Goal: Task Accomplishment & Management: Use online tool/utility

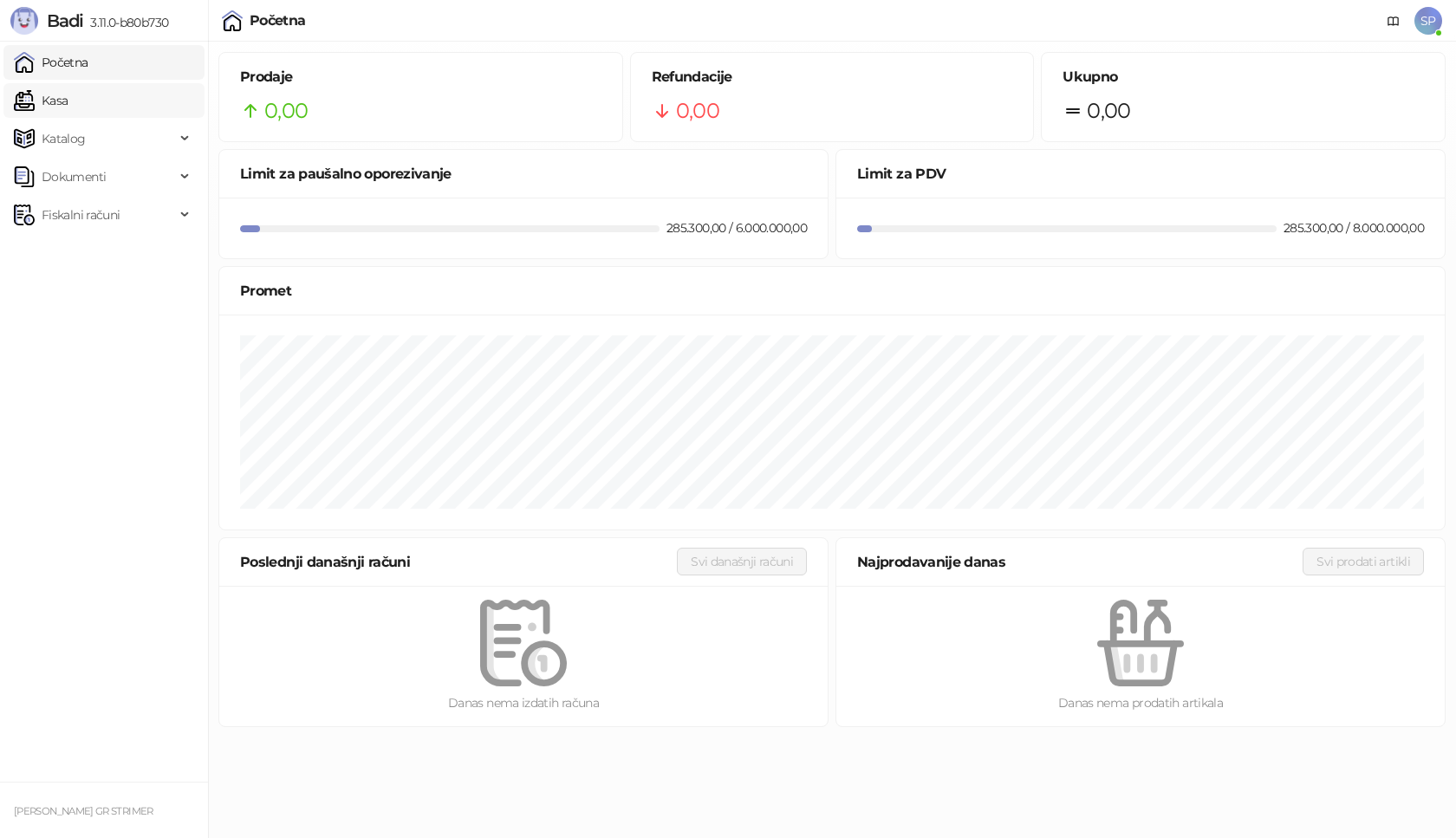
click at [68, 98] on link "Kasa" at bounding box center [40, 99] width 54 height 34
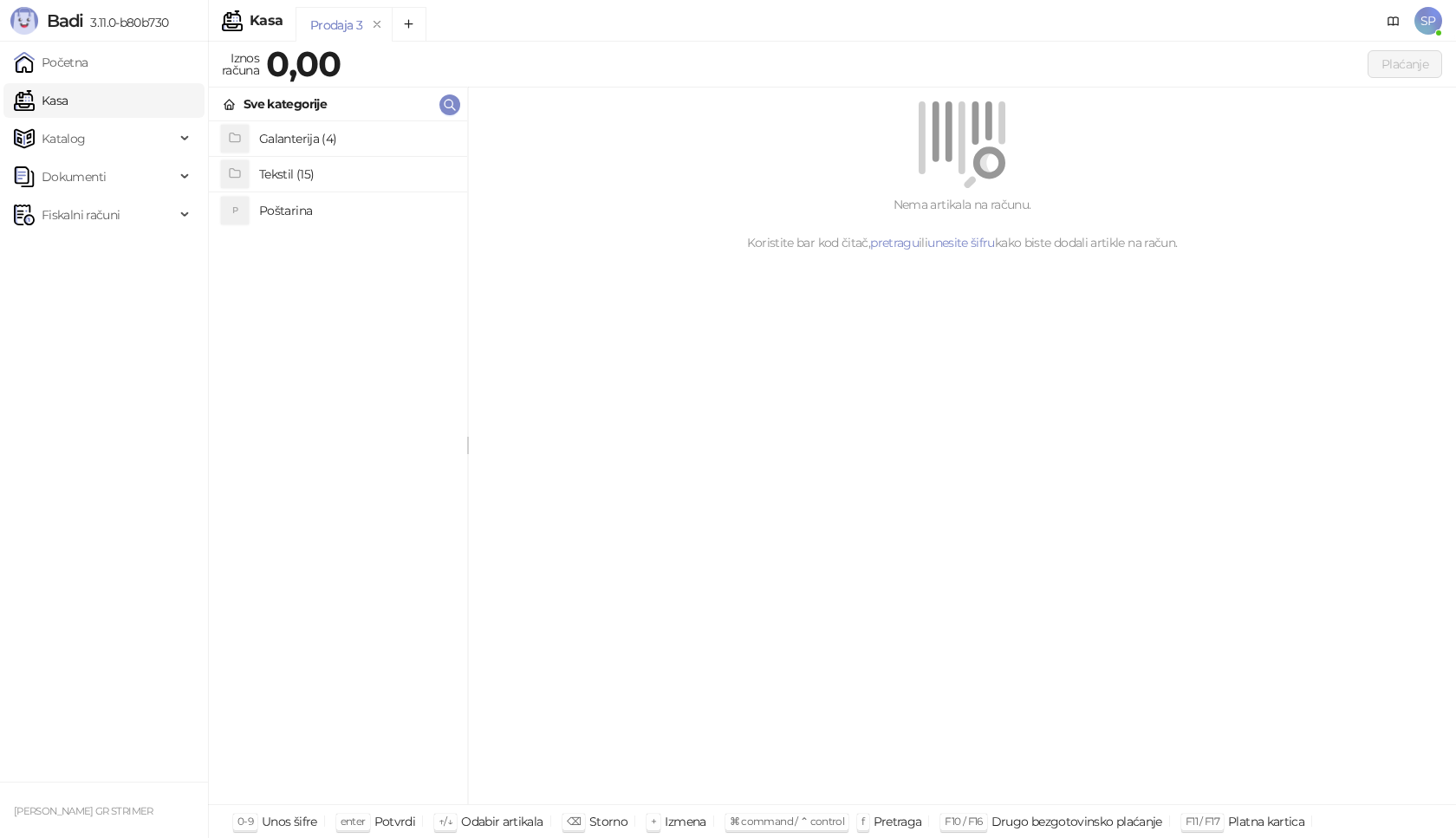
click at [269, 212] on h4 "Poštarina" at bounding box center [356, 211] width 194 height 28
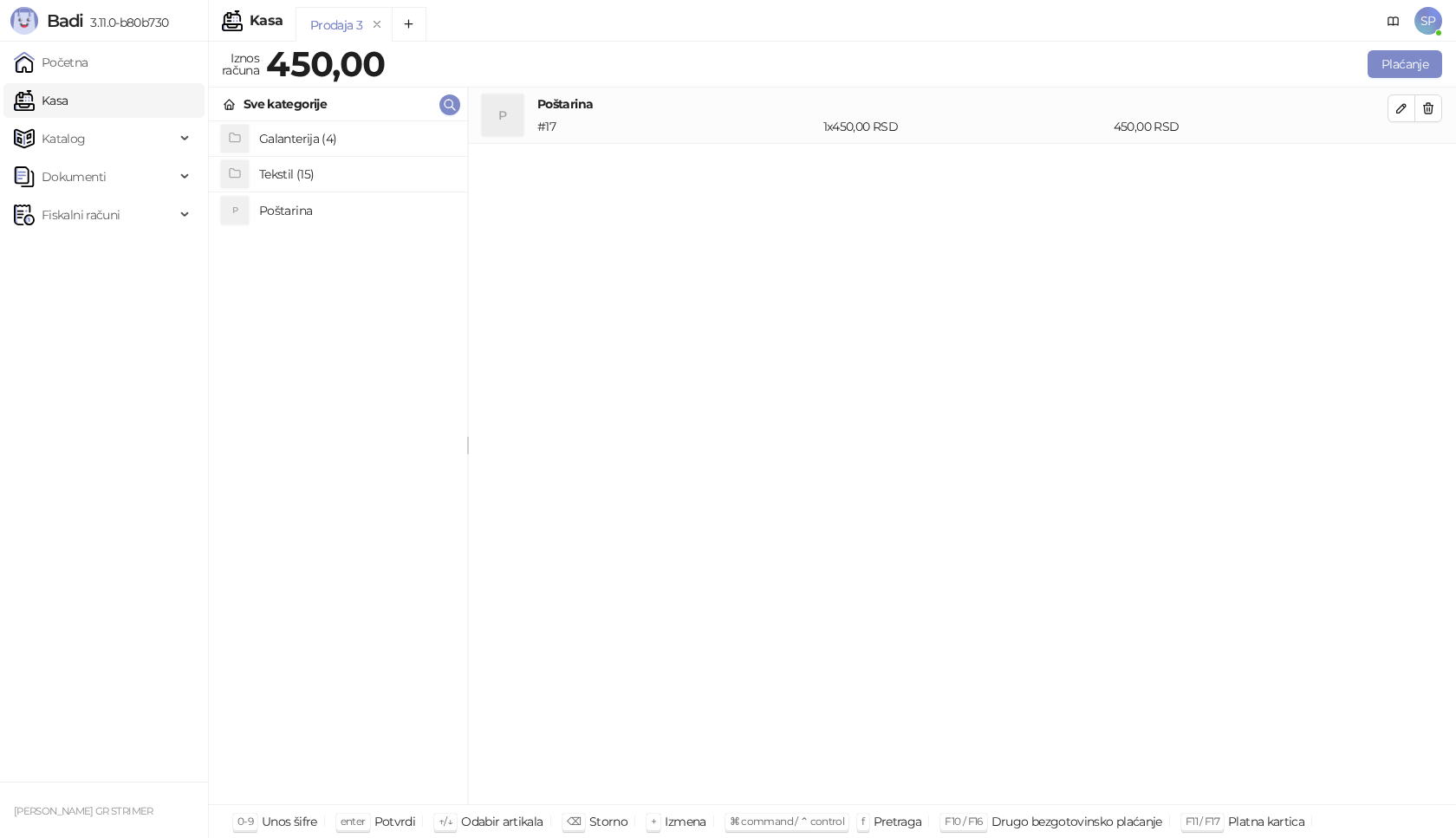
click at [288, 166] on h4 "Tekstil (15)" at bounding box center [356, 174] width 194 height 28
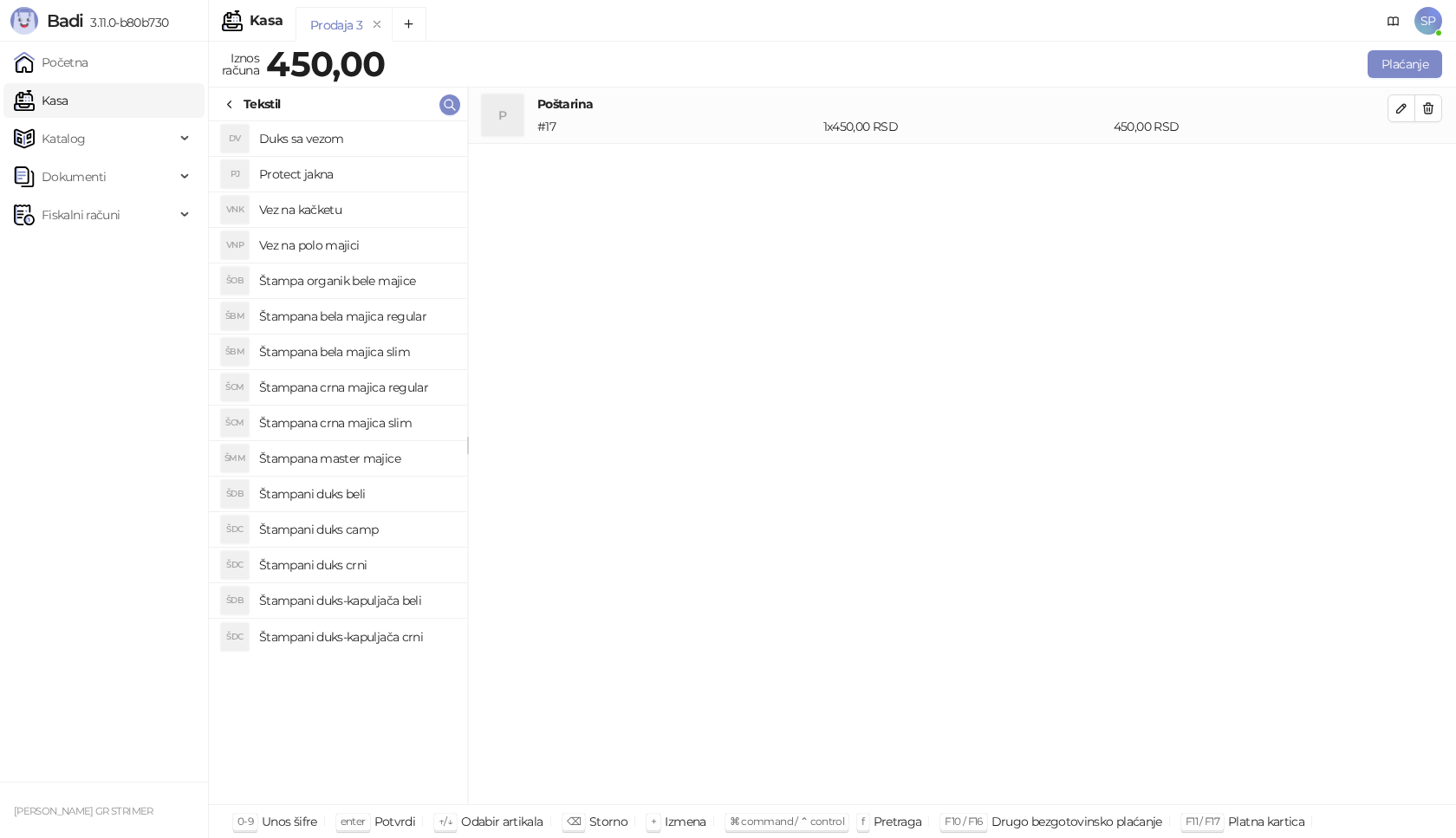
click at [378, 384] on h4 "Štampana crna majica regular" at bounding box center [356, 387] width 194 height 28
click at [1406, 167] on icon "button" at bounding box center [1401, 164] width 14 height 14
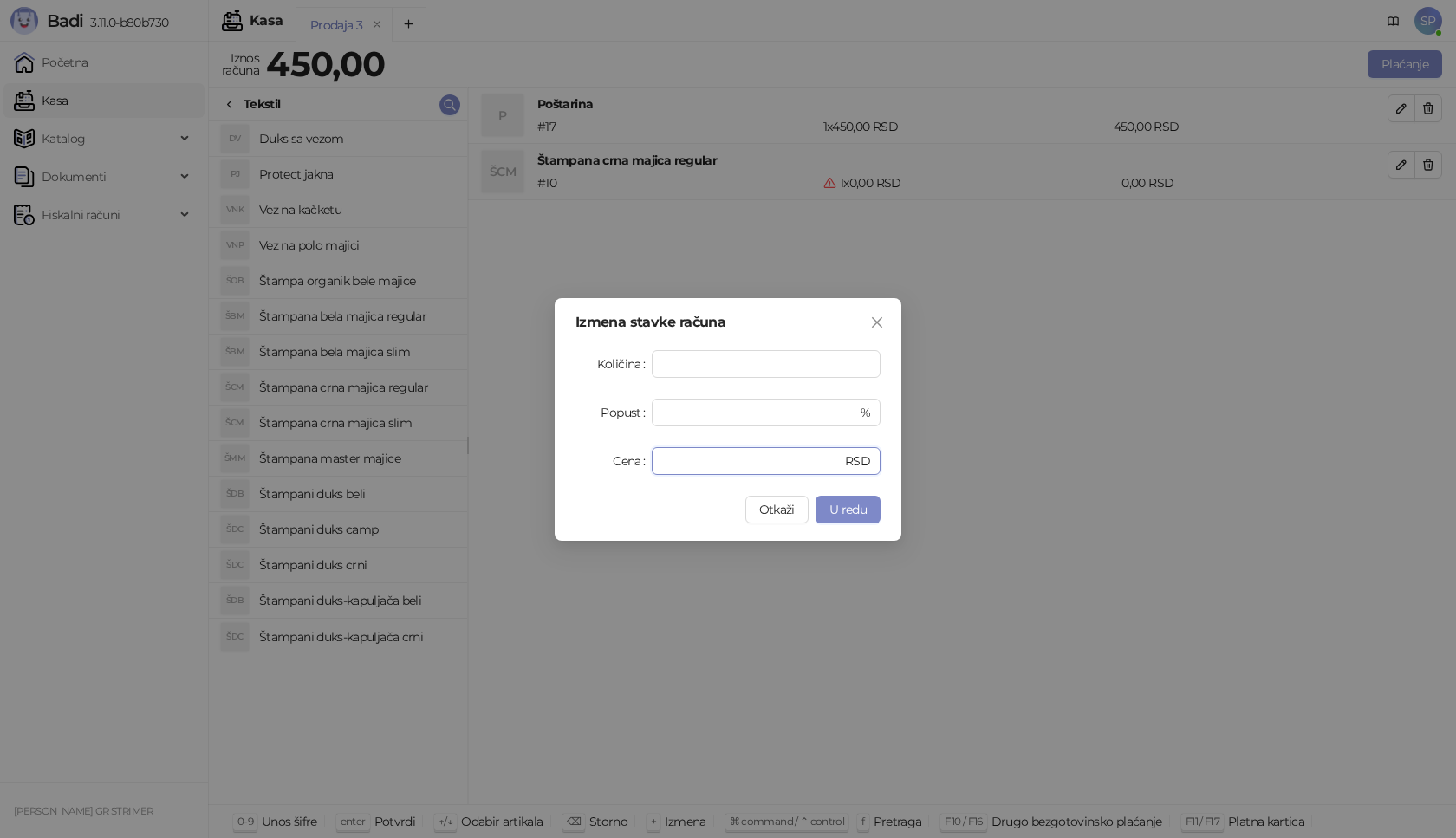
drag, startPoint x: 688, startPoint y: 455, endPoint x: 566, endPoint y: 465, distance: 122.4
click at [590, 467] on div "Cena * RSD" at bounding box center [728, 461] width 305 height 28
click at [848, 504] on span "U redu" at bounding box center [848, 509] width 37 height 16
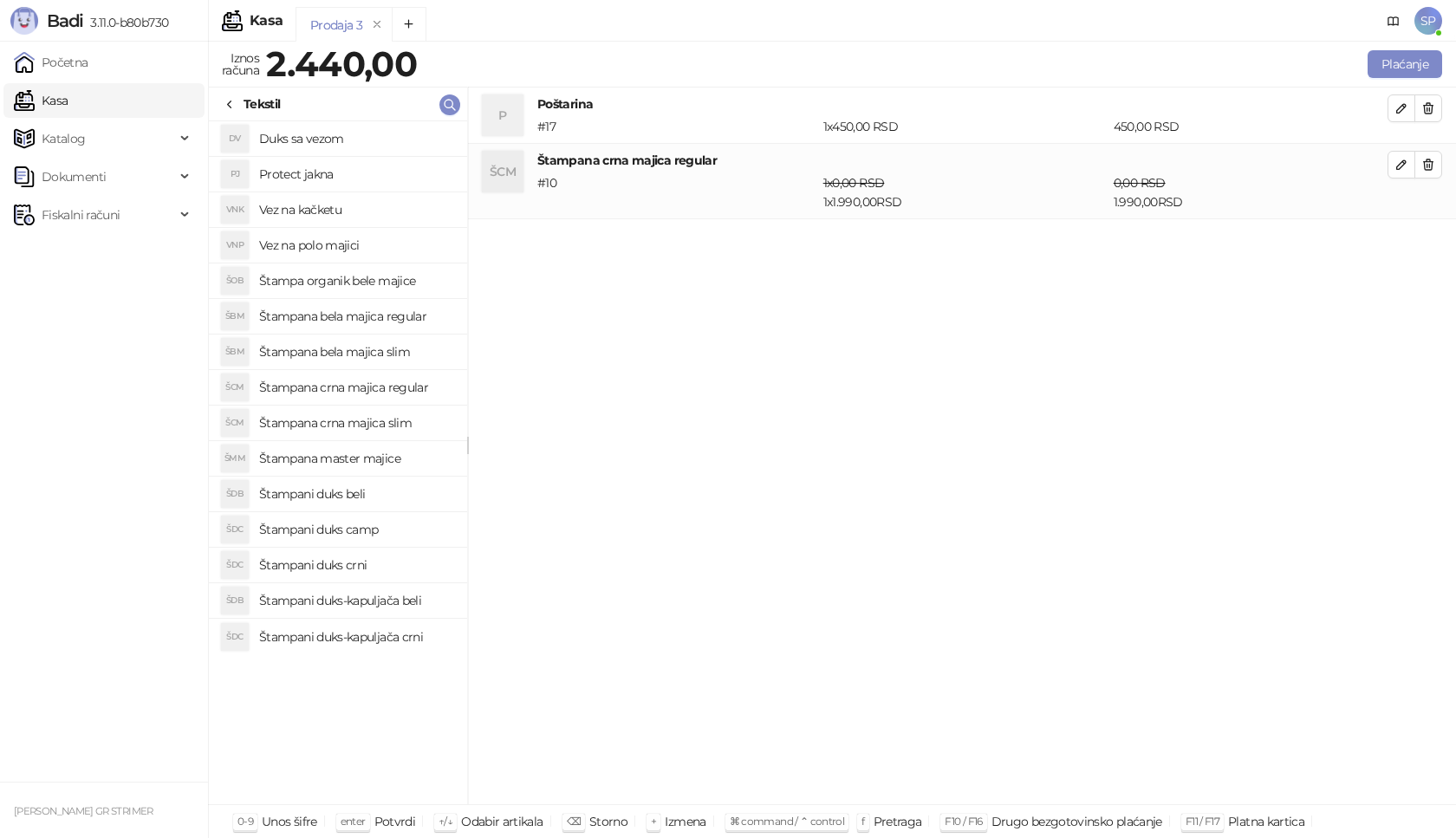
click at [364, 314] on h4 "Štampana bela majica regular" at bounding box center [356, 316] width 194 height 28
click at [1396, 242] on icon "button" at bounding box center [1401, 240] width 14 height 14
type input "*"
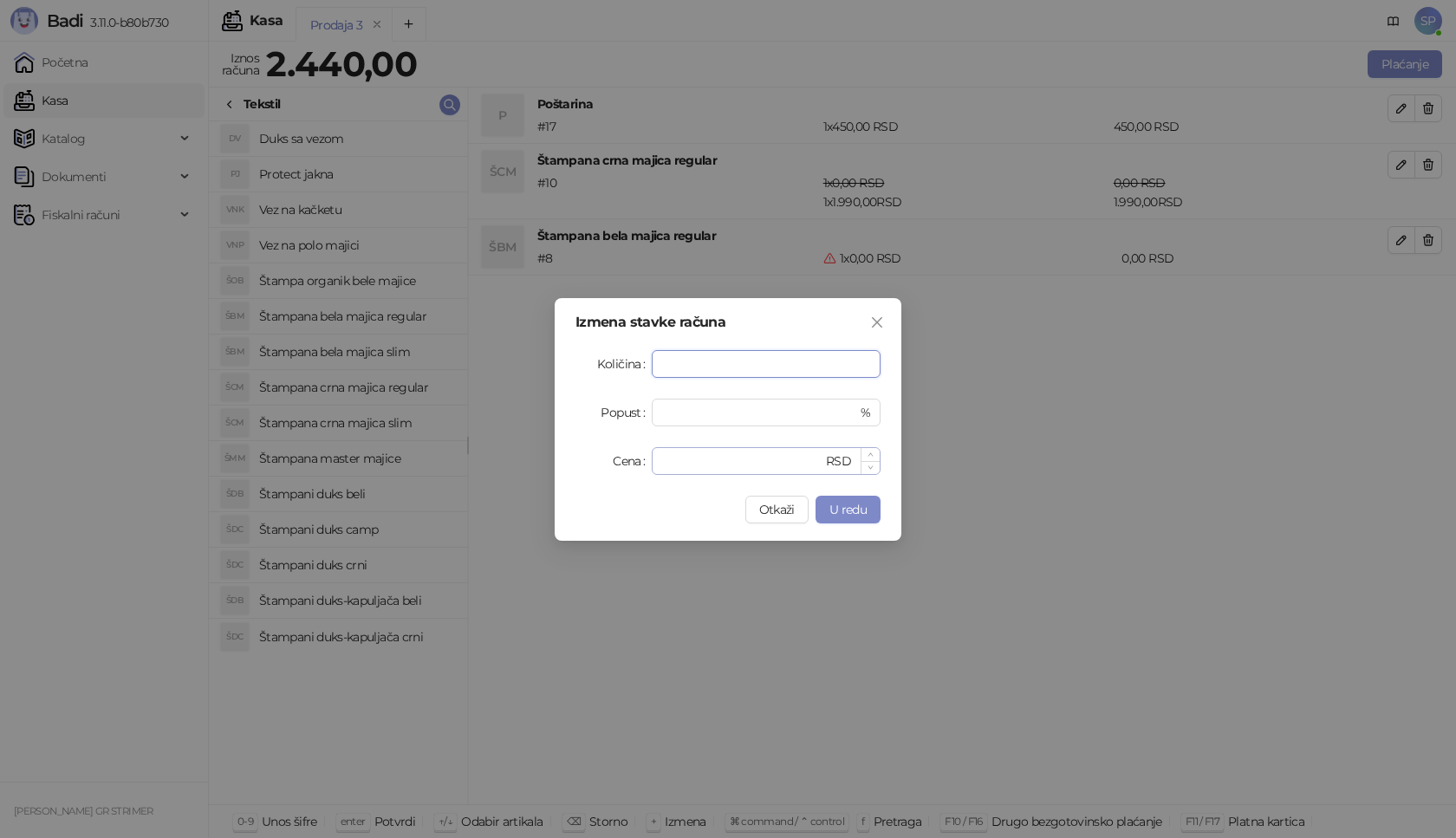
type input "*"
drag, startPoint x: 697, startPoint y: 472, endPoint x: 521, endPoint y: 444, distance: 178.2
click at [521, 444] on div "Izmena stavke računa Količina * Popust * % Cena * RSD Otkaži U redu" at bounding box center [728, 419] width 1456 height 838
type input "****"
click at [839, 500] on button "U redu" at bounding box center [848, 509] width 65 height 28
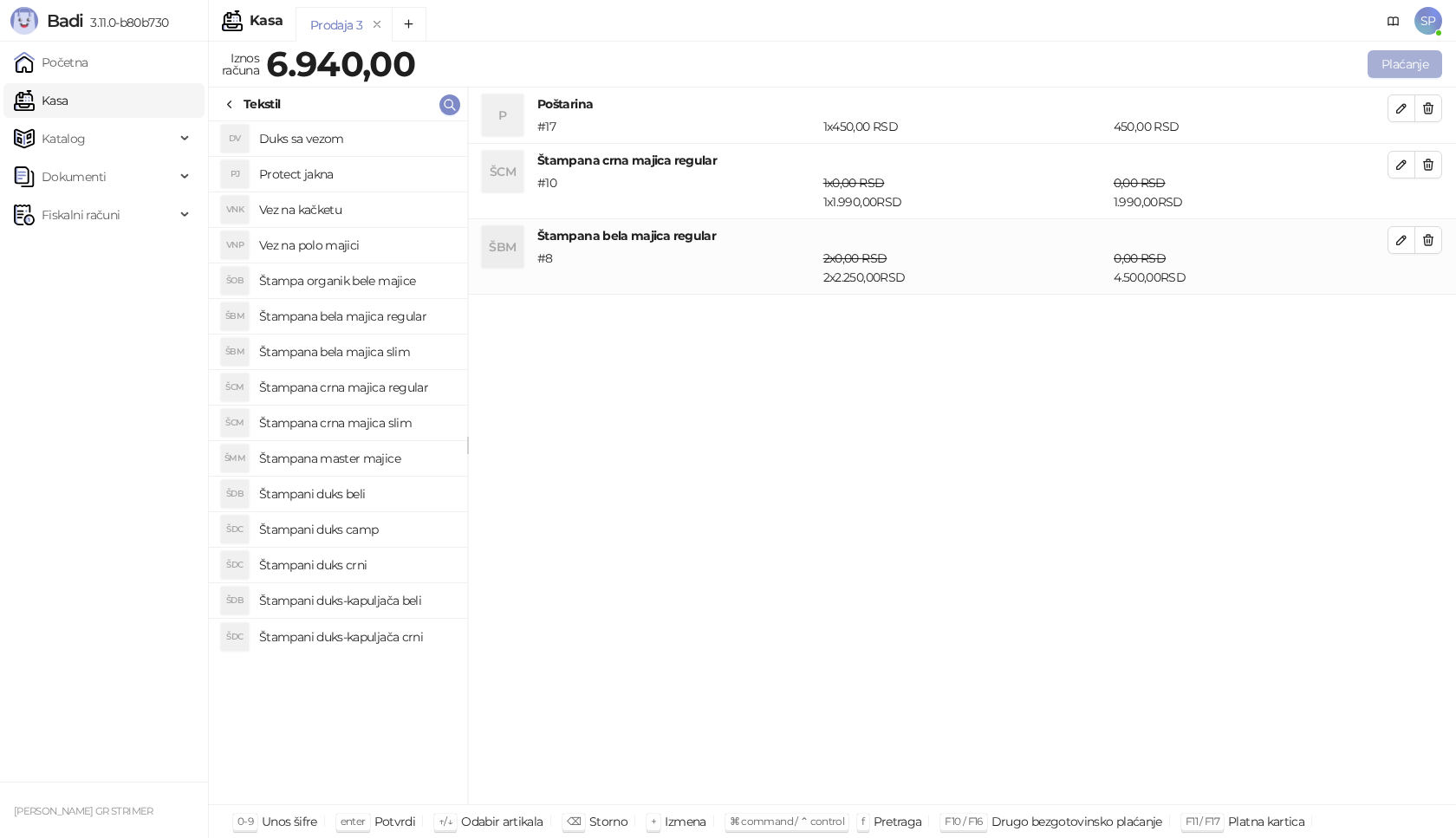
click at [1423, 57] on button "Plaćanje" at bounding box center [1405, 64] width 75 height 28
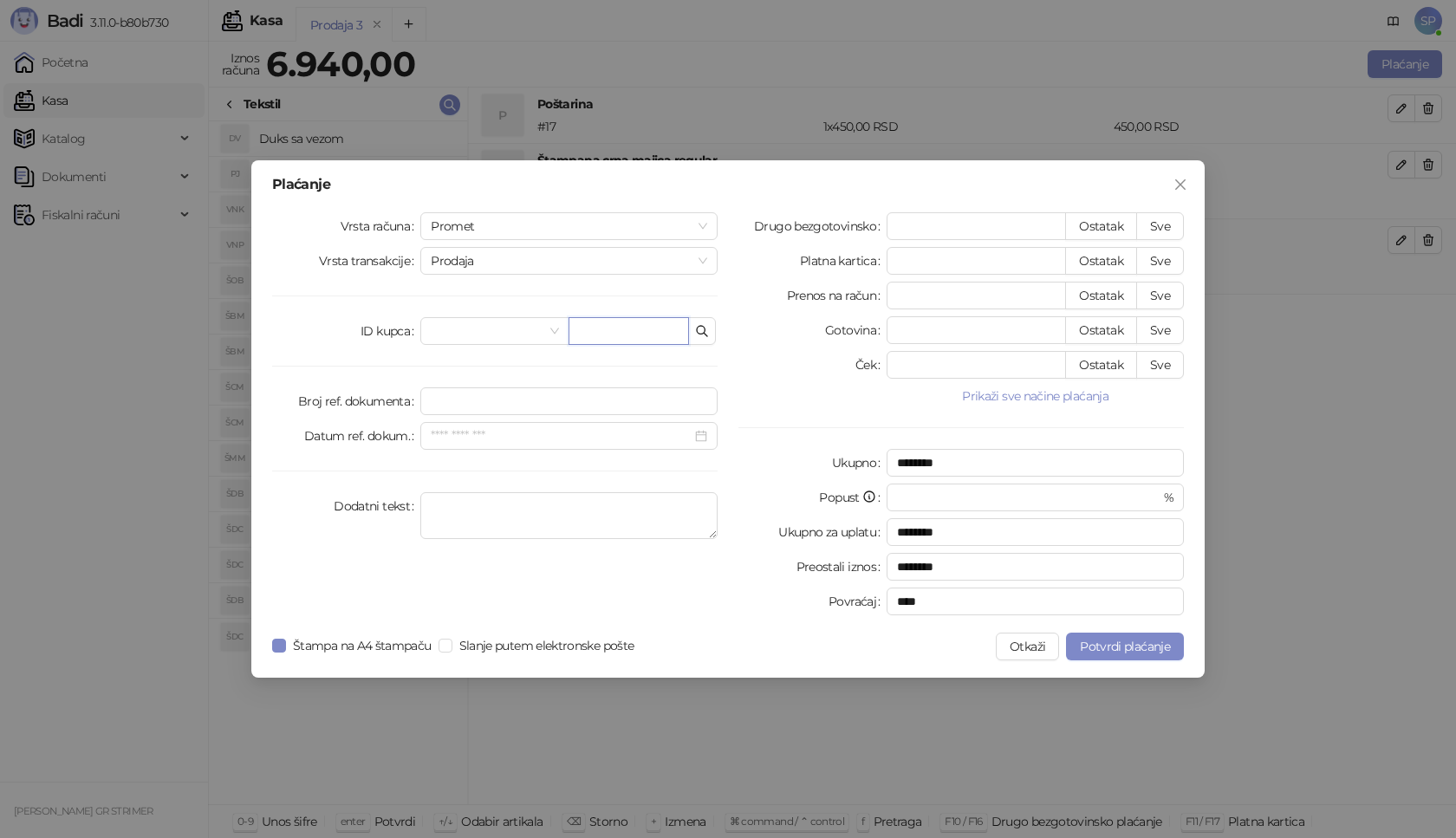
click at [659, 336] on input "text" at bounding box center [629, 331] width 120 height 28
paste input "**********"
type input "**********"
click at [1164, 230] on button "Sve" at bounding box center [1159, 226] width 47 height 28
type input "****"
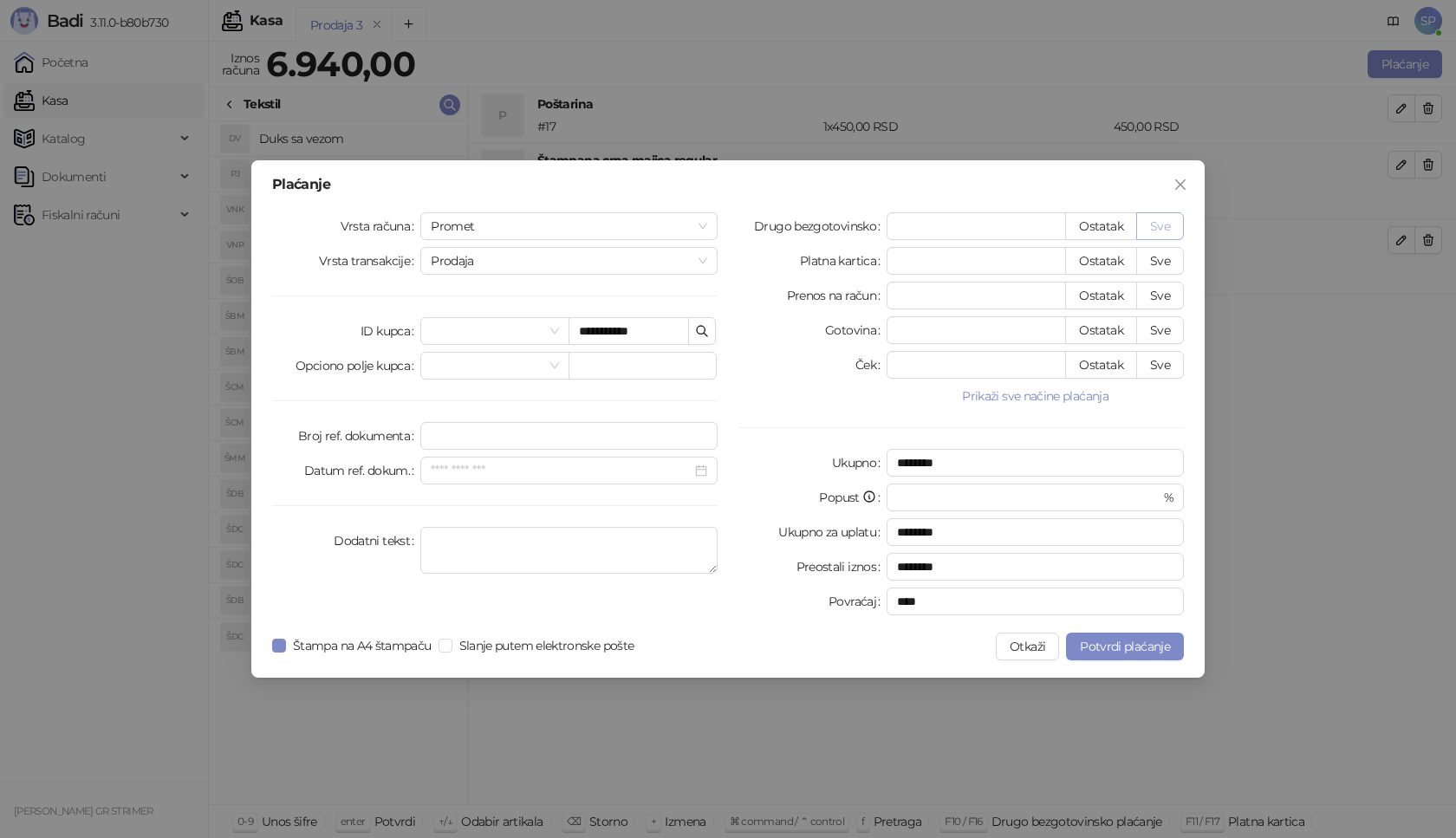
type input "****"
click at [1118, 650] on span "Potvrdi plaćanje" at bounding box center [1124, 646] width 90 height 16
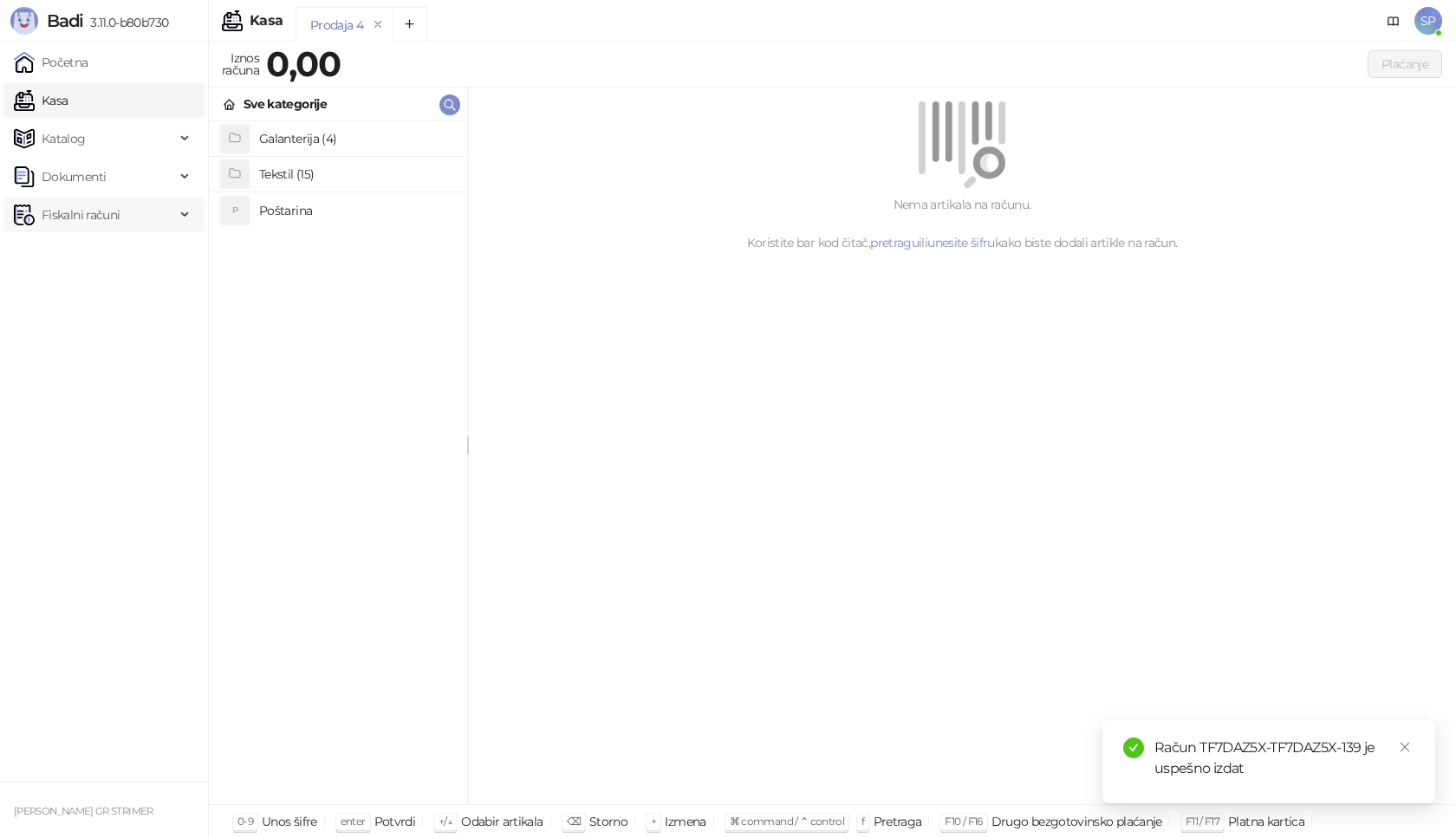
click at [101, 214] on span "Fiskalni računi" at bounding box center [80, 215] width 78 height 34
click at [112, 253] on link "Izdati računi" at bounding box center [68, 252] width 95 height 34
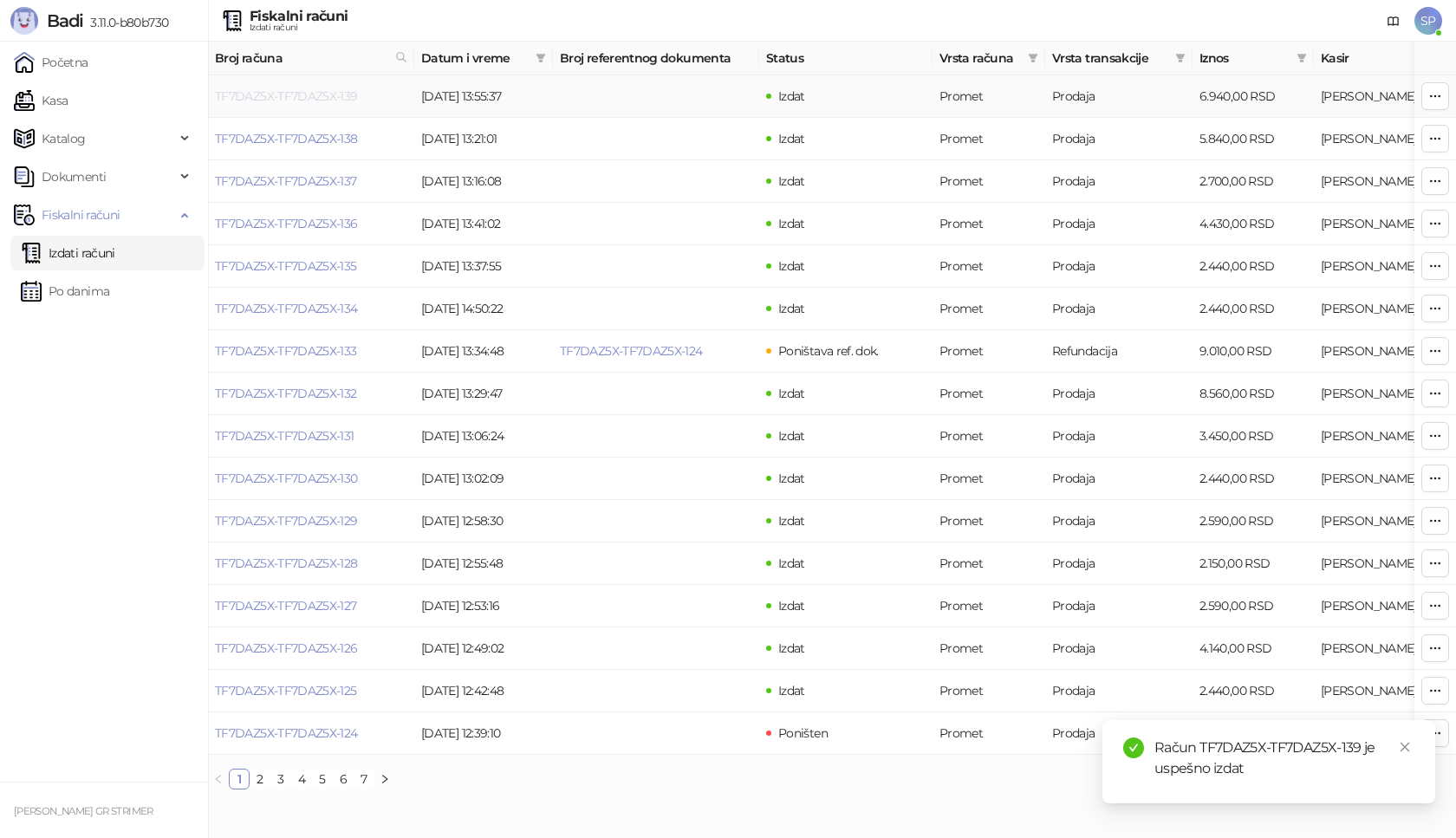
click at [277, 97] on link "TF7DAZ5X-TF7DAZ5X-139" at bounding box center [286, 97] width 143 height 16
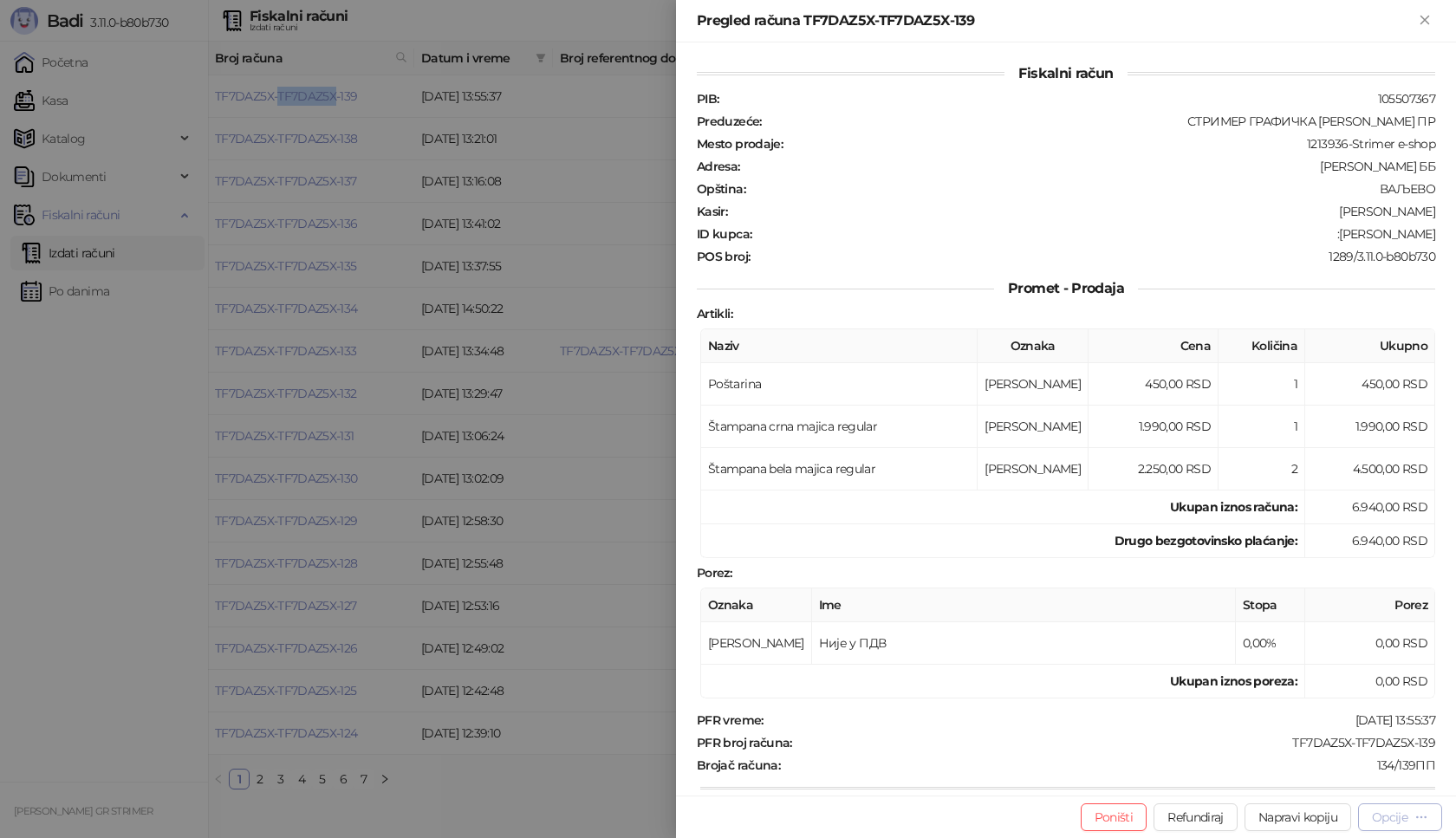
click at [1401, 817] on div "Opcije" at bounding box center [1390, 817] width 35 height 16
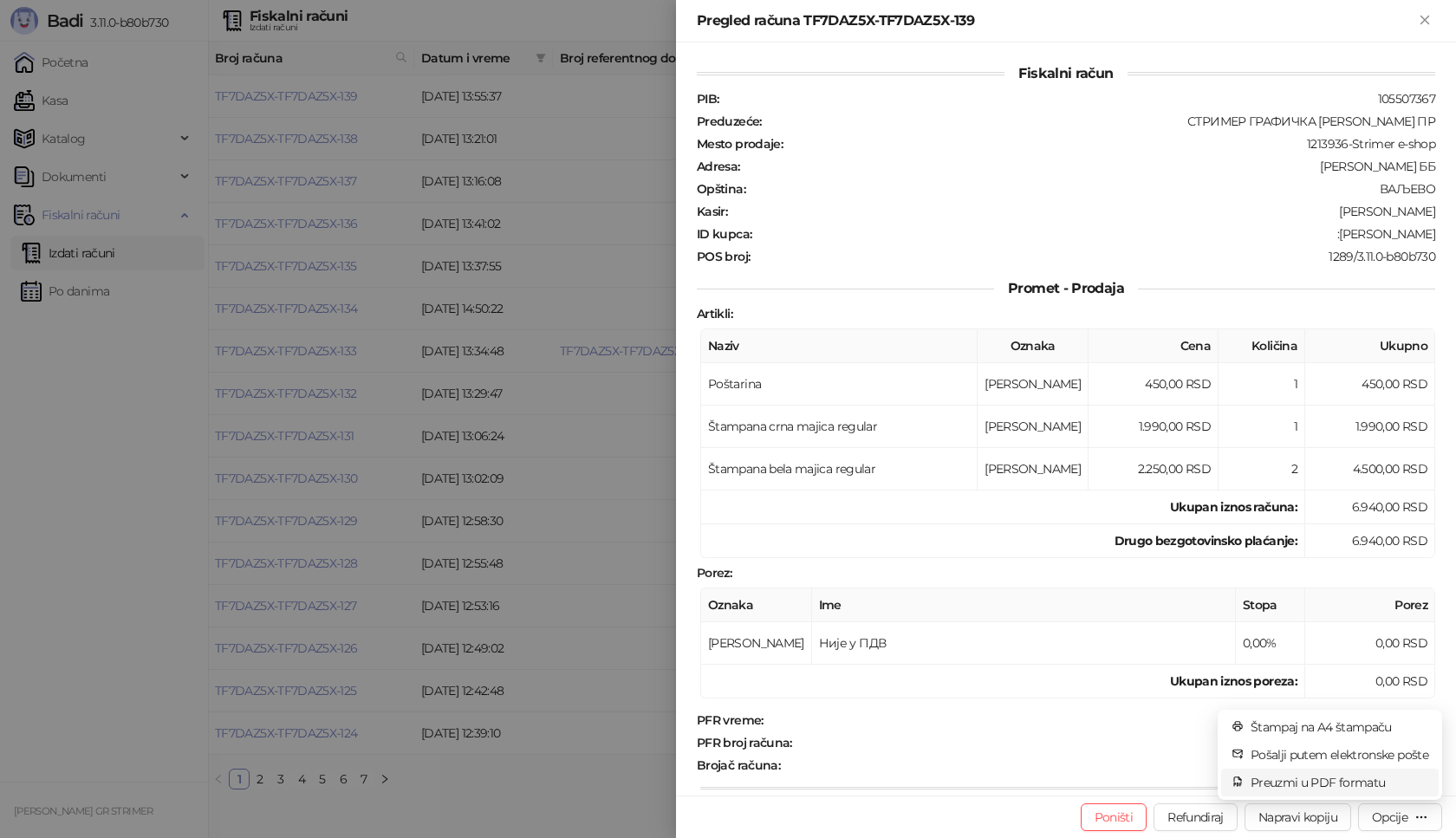
click at [1356, 781] on span "Preuzmi u PDF formatu" at bounding box center [1339, 782] width 177 height 19
drag, startPoint x: 1424, startPoint y: 745, endPoint x: 1268, endPoint y: 735, distance: 156.3
click at [1268, 735] on div "Fiskalni račun PIB : 105507367 Preduzeće : СТРИМЕР ГРАФИЧКА РАДЊА [PERSON_NAME]…" at bounding box center [1066, 419] width 780 height 752
copy div "TF7DAZ5X-TF7DAZ5X-139"
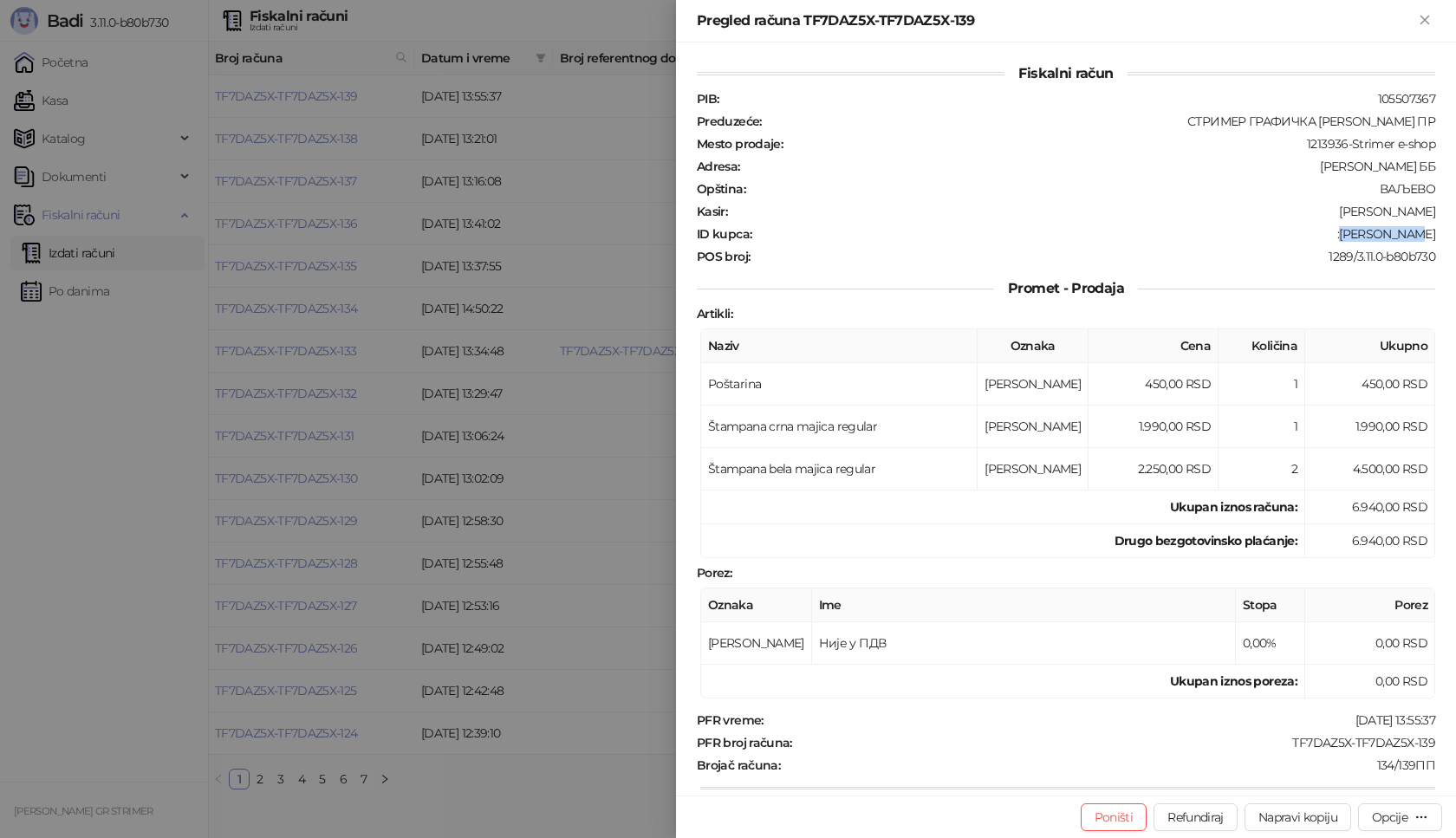
drag, startPoint x: 1428, startPoint y: 227, endPoint x: 1359, endPoint y: 237, distance: 69.7
click at [1359, 237] on div "Fiskalni račun PIB : 105507367 Preduzeće : СТРИМЕР ГРАФИЧКА РАДЊА [PERSON_NAME]…" at bounding box center [1066, 419] width 780 height 752
copy div "[PERSON_NAME]"
click at [1429, 20] on icon "Zatvori" at bounding box center [1424, 20] width 16 height 16
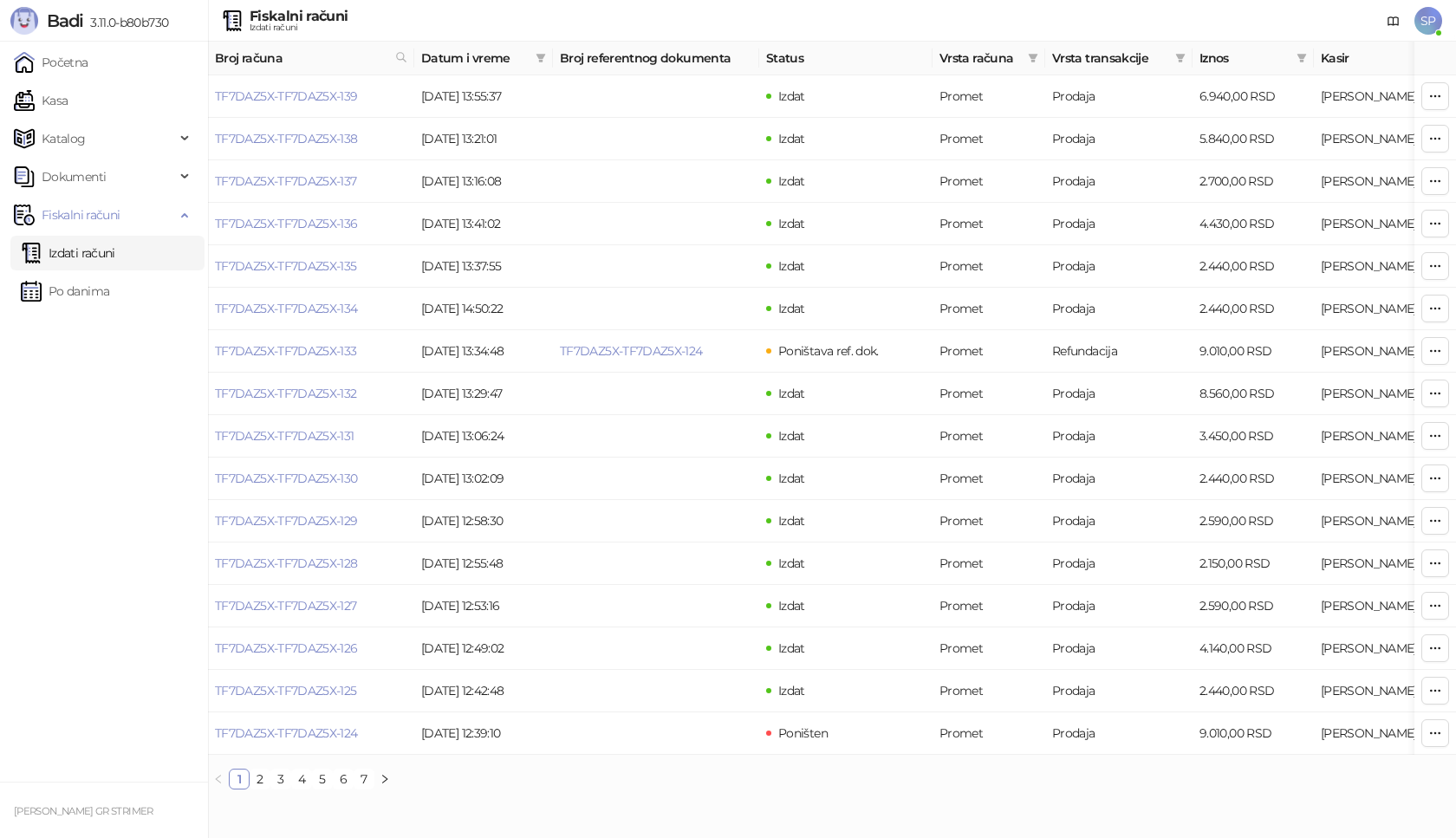
click at [1425, 23] on span "SP" at bounding box center [1428, 21] width 28 height 28
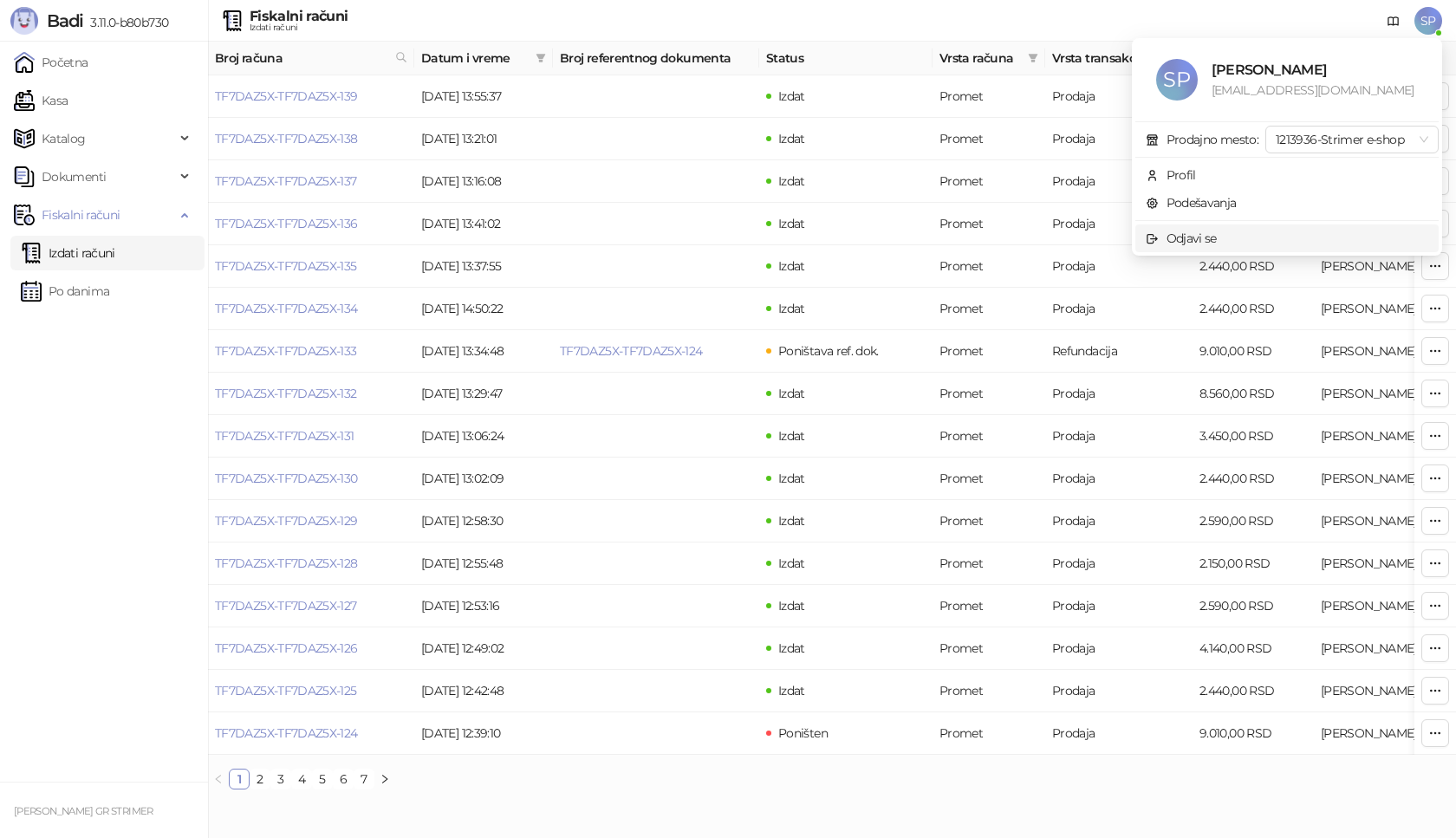
click at [1156, 234] on icon at bounding box center [1153, 239] width 14 height 14
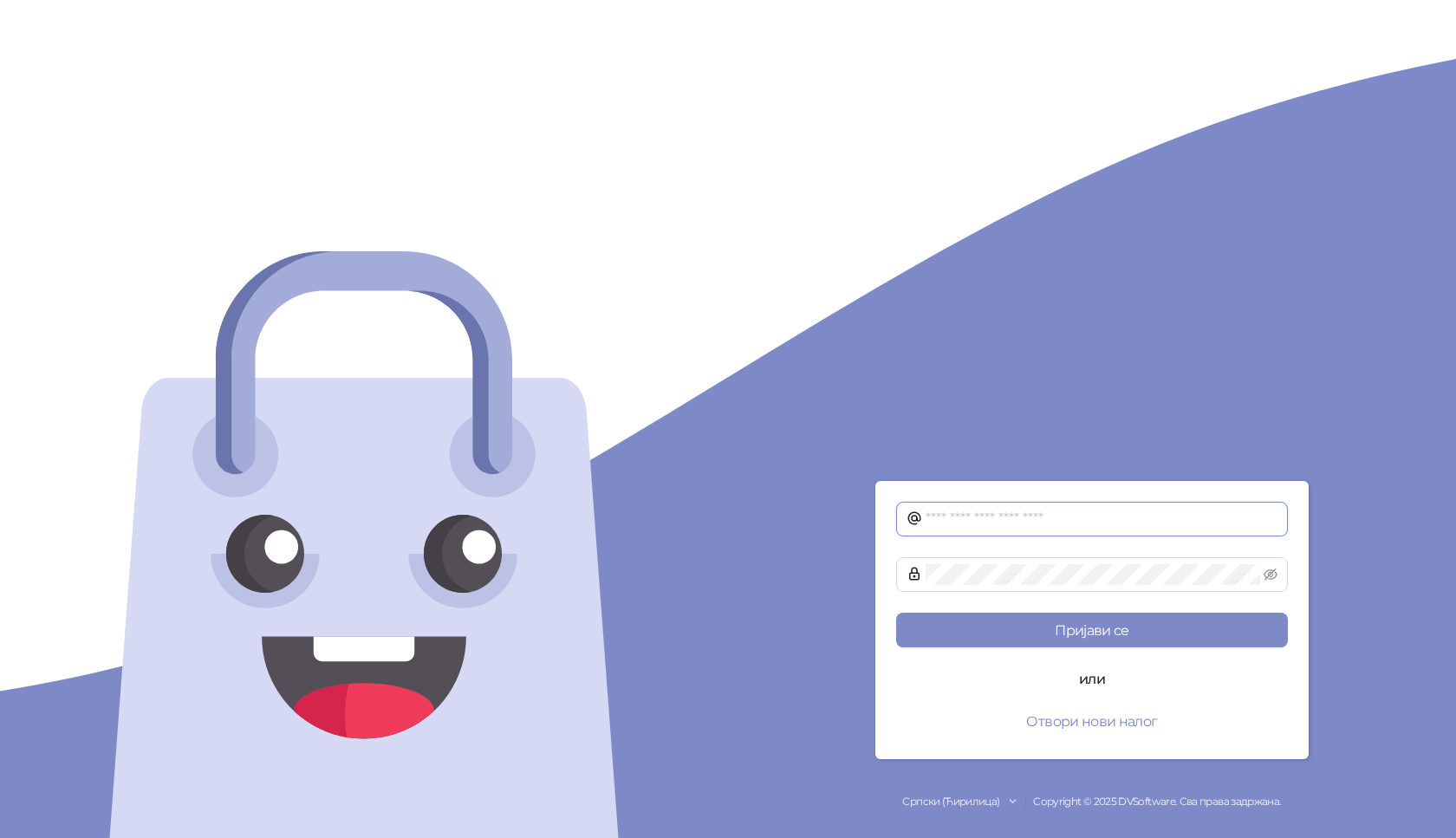
click at [929, 521] on input "text" at bounding box center [1100, 518] width 352 height 21
type input "**********"
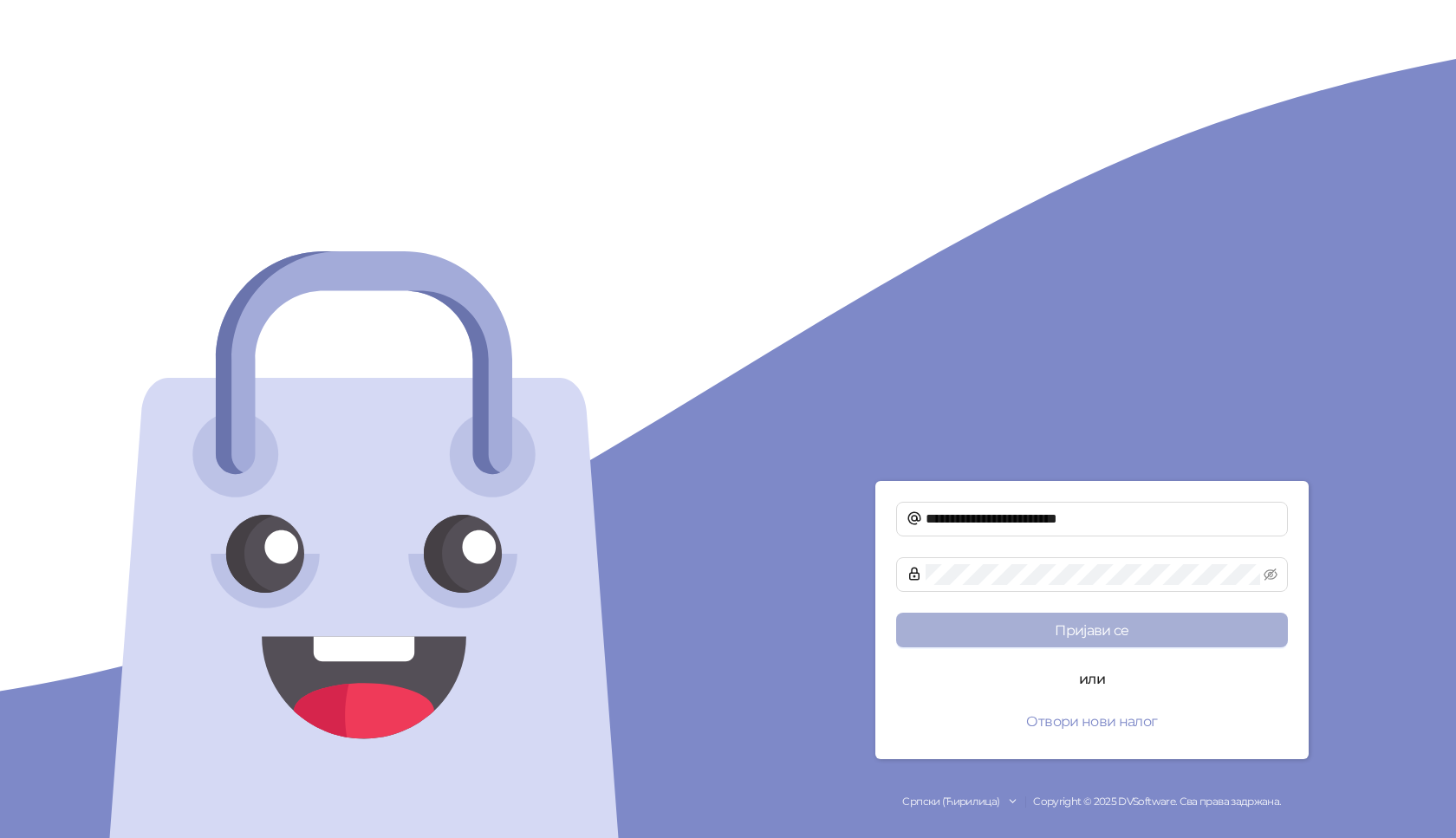
click at [1101, 622] on button "Пријави се" at bounding box center [1092, 629] width 392 height 34
